Goal: Navigation & Orientation: Find specific page/section

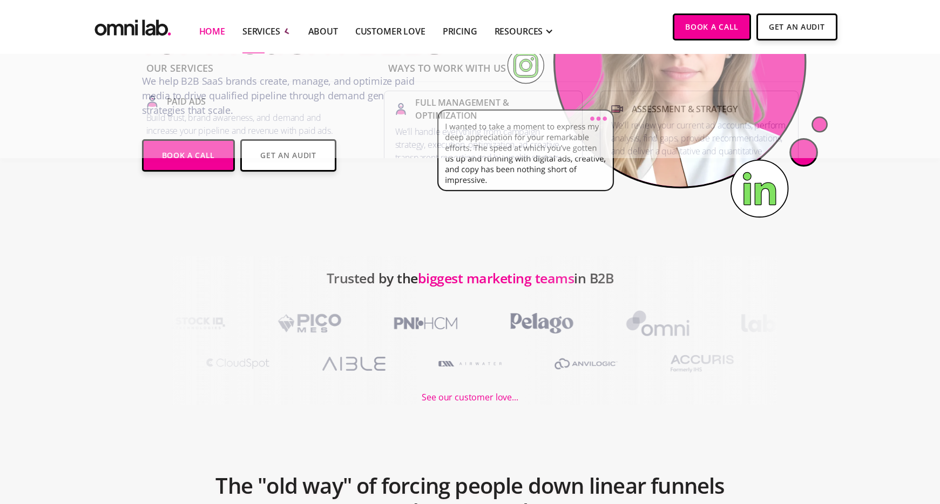
scroll to position [300, 0]
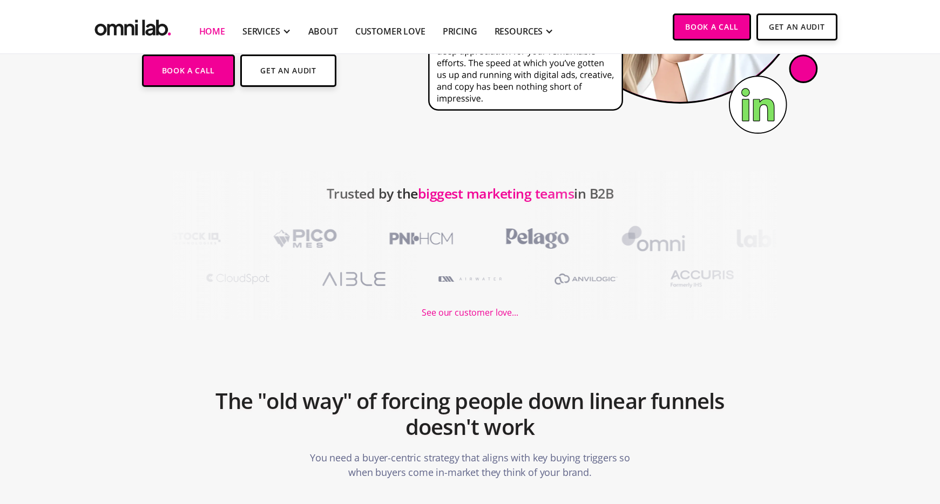
click at [442, 198] on span "biggest marketing teams" at bounding box center [496, 193] width 157 height 18
drag, startPoint x: 402, startPoint y: 194, endPoint x: 428, endPoint y: 195, distance: 26.0
click at [428, 195] on div "Trusted by the biggest marketing teams in B2B See our customer love..." at bounding box center [470, 245] width 940 height 149
click at [428, 195] on span "biggest marketing teams" at bounding box center [496, 193] width 157 height 18
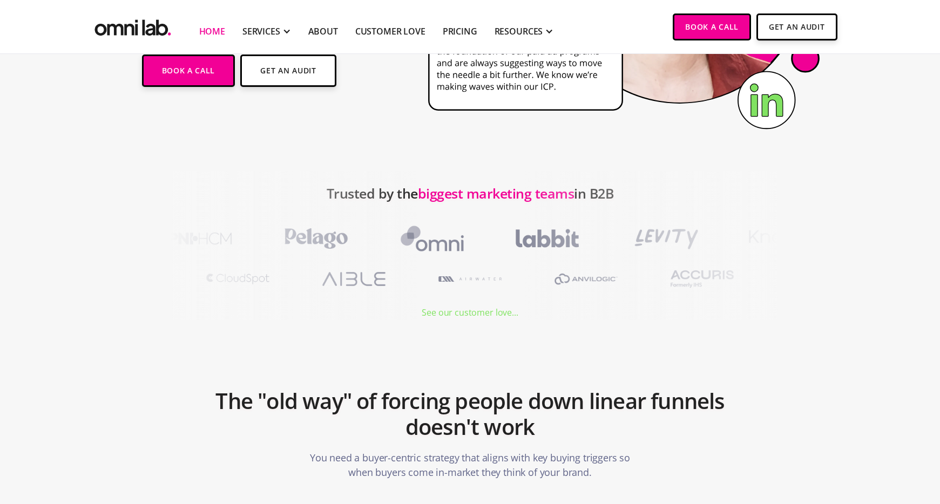
click at [453, 317] on div "See our customer love..." at bounding box center [470, 313] width 96 height 15
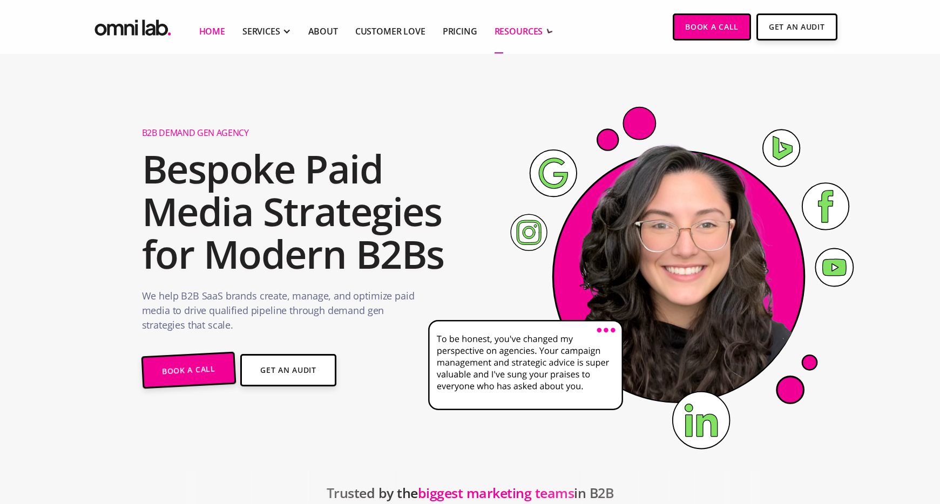
click at [506, 32] on div "RESOURCES" at bounding box center [519, 31] width 49 height 13
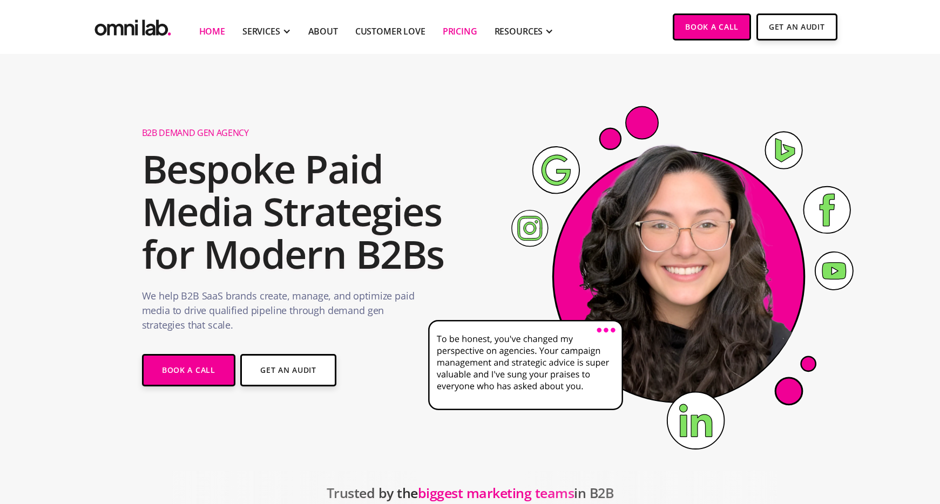
click at [456, 26] on link "Pricing" at bounding box center [460, 31] width 35 height 13
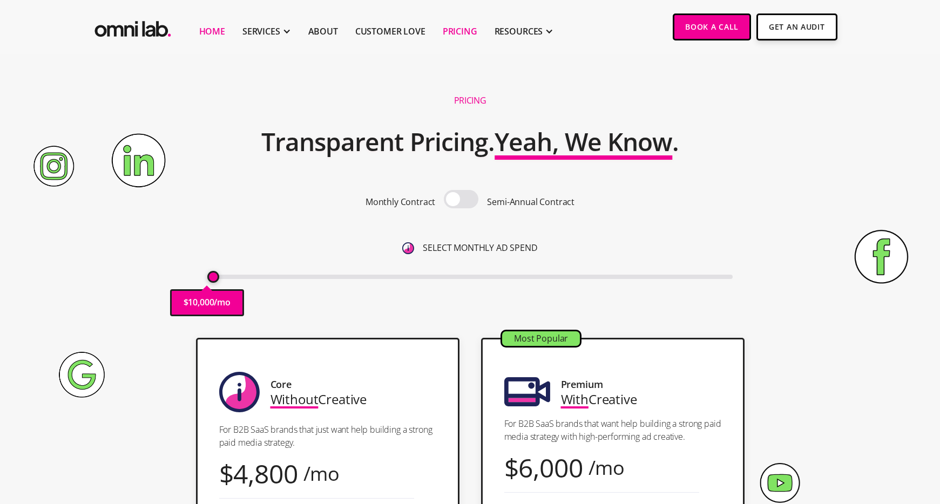
click at [202, 33] on link "Home" at bounding box center [212, 31] width 26 height 13
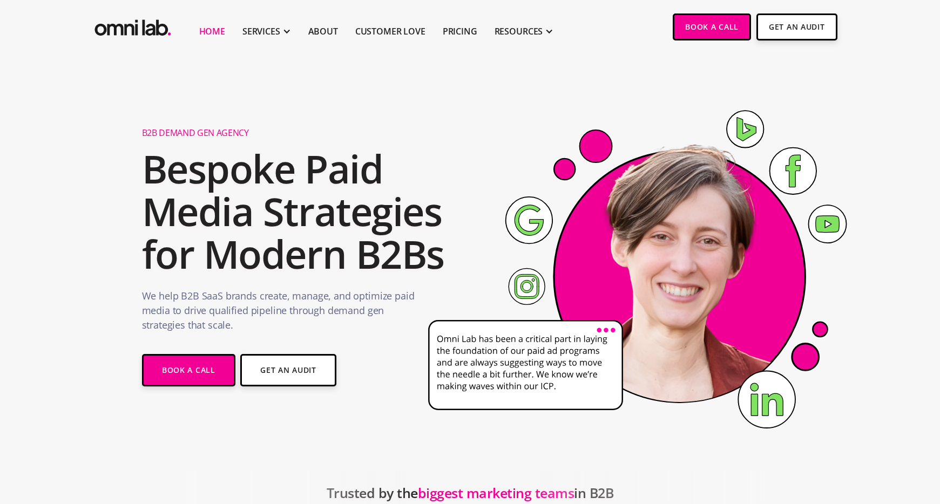
click at [414, 201] on h2 "Bespoke Paid Media Strategies for Modern B2Bs" at bounding box center [297, 211] width 310 height 129
click at [183, 189] on h2 "Bespoke Paid Media Strategies for Modern B2Bs" at bounding box center [297, 211] width 310 height 129
